Goal: Task Accomplishment & Management: Use online tool/utility

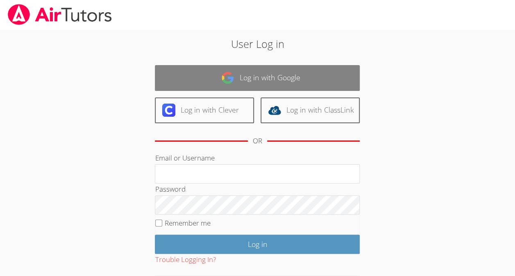
click at [263, 82] on link "Log in with Google" at bounding box center [257, 78] width 205 height 26
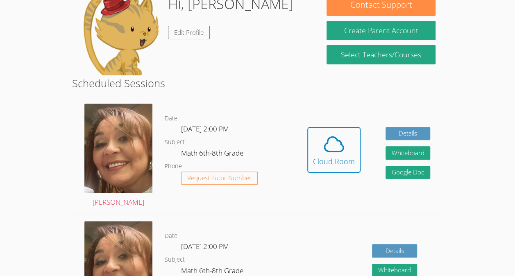
scroll to position [144, 0]
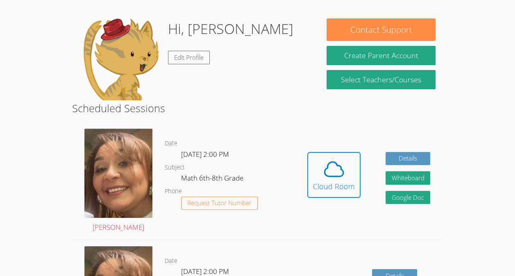
scroll to position [95, 0]
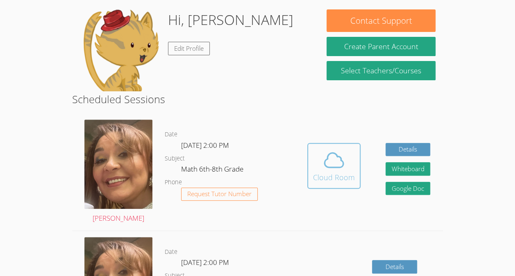
click at [340, 167] on icon at bounding box center [334, 160] width 19 height 14
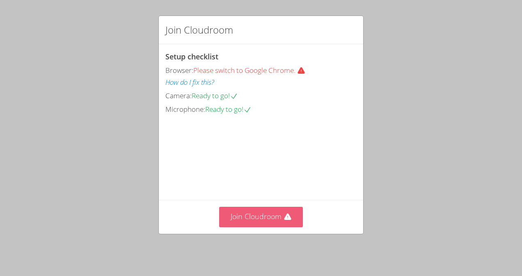
click at [272, 222] on button "Join Cloudroom" at bounding box center [261, 217] width 84 height 20
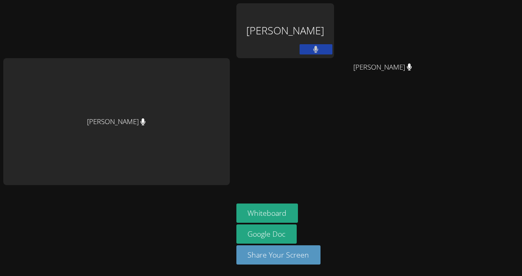
click at [211, 202] on div at bounding box center [116, 201] width 226 height 33
click at [55, 136] on div "Michelle Rodriguez" at bounding box center [116, 121] width 226 height 127
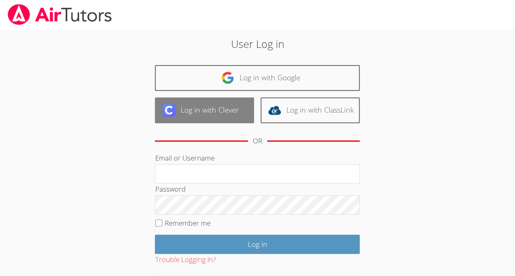
click at [225, 111] on link "Log in with Clever" at bounding box center [204, 111] width 99 height 26
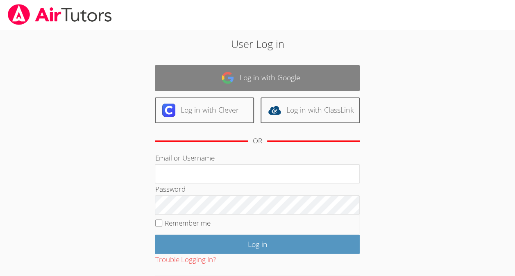
click at [233, 79] on img at bounding box center [227, 77] width 13 height 13
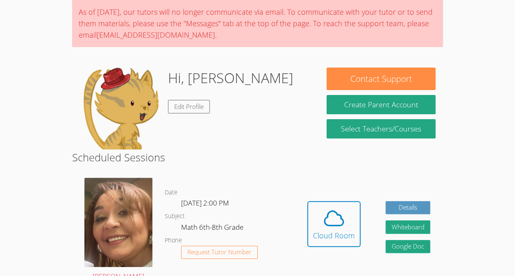
scroll to position [66, 0]
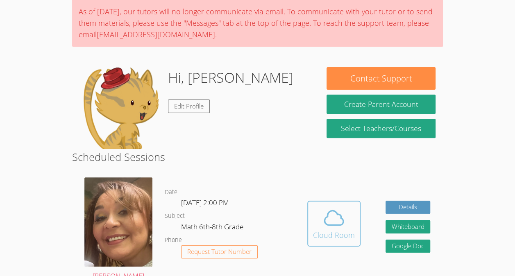
click at [344, 216] on icon at bounding box center [334, 218] width 23 height 23
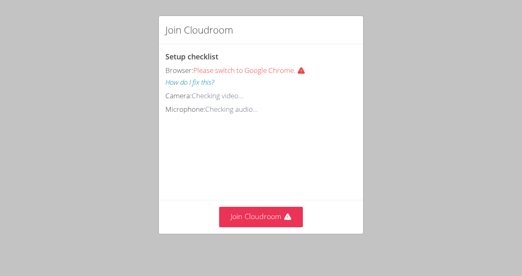
click at [252, 208] on div "Join Cloudroom" at bounding box center [261, 217] width 204 height 34
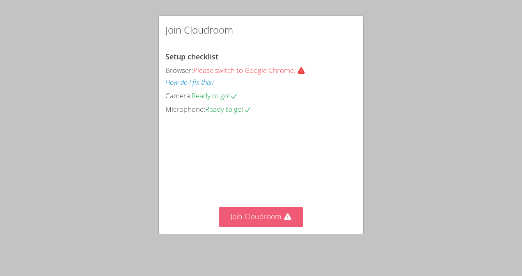
click at [255, 214] on button "Join Cloudroom" at bounding box center [261, 217] width 84 height 20
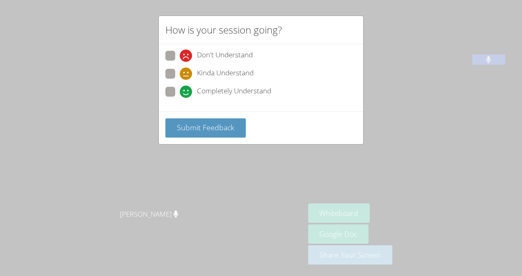
click at [462, 175] on div "How is your session going? Don't Understand Kinda Understand Completely Underst…" at bounding box center [261, 138] width 522 height 276
click at [198, 86] on span "Completely Understand" at bounding box center [234, 92] width 74 height 12
click at [187, 87] on input "Completely Understand" at bounding box center [183, 90] width 7 height 7
radio input "true"
click at [223, 119] on button "Submit Feedback" at bounding box center [205, 128] width 80 height 19
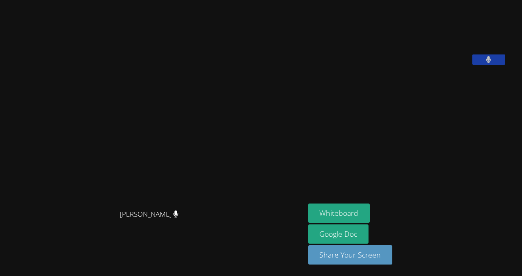
click at [91, 92] on video at bounding box center [152, 122] width 123 height 168
drag, startPoint x: 223, startPoint y: 118, endPoint x: 231, endPoint y: 127, distance: 12.2
click at [214, 127] on video at bounding box center [152, 122] width 123 height 168
click at [12, 2] on main "[PERSON_NAME] [PERSON_NAME]" at bounding box center [152, 138] width 305 height 276
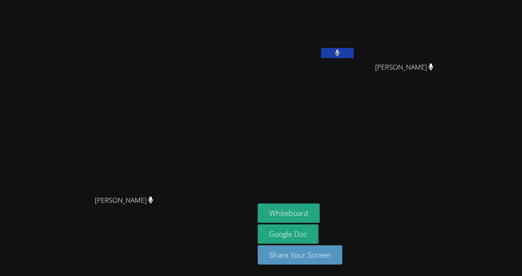
click at [459, 154] on aside "[PERSON_NAME] [PERSON_NAME] [PERSON_NAME] Whiteboard Google Doc Share Your Scre…" at bounding box center [356, 138] width 205 height 276
click at [358, 195] on aside "[PERSON_NAME] [PERSON_NAME] [PERSON_NAME] Whiteboard Google Doc Share Your Scre…" at bounding box center [356, 138] width 205 height 276
click at [319, 215] on button "Whiteboard" at bounding box center [289, 213] width 62 height 19
